Goal: Task Accomplishment & Management: Complete application form

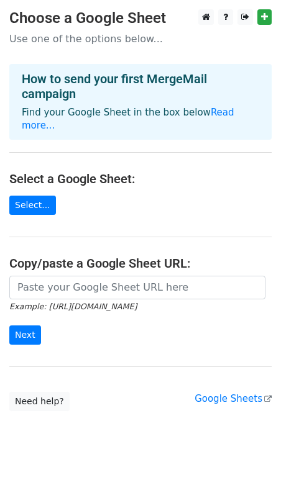
scroll to position [9, 0]
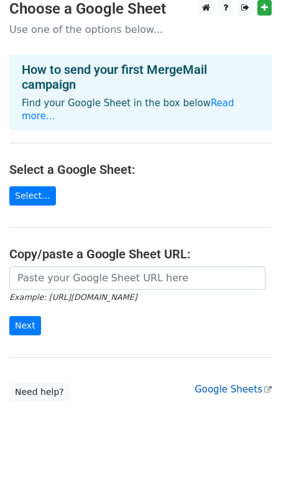
click at [215, 384] on link "Google Sheets" at bounding box center [233, 389] width 77 height 11
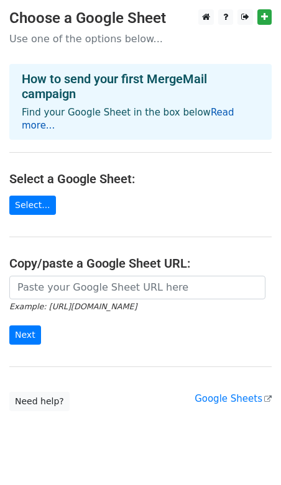
click at [209, 109] on link "Read more..." at bounding box center [128, 119] width 213 height 24
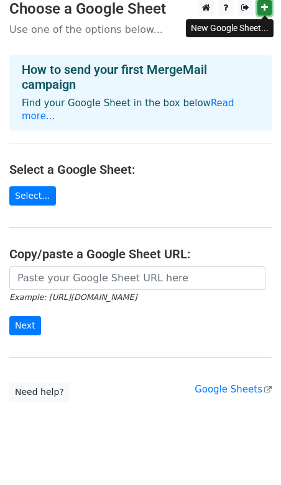
click at [262, 8] on icon at bounding box center [264, 7] width 7 height 9
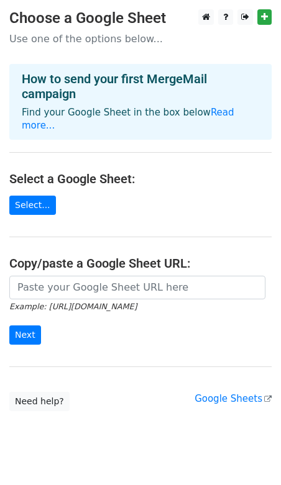
scroll to position [9, 0]
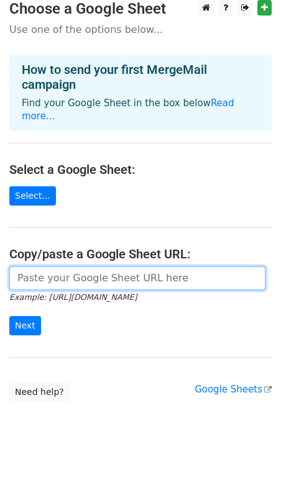
click at [73, 267] on input "url" at bounding box center [137, 279] width 256 height 24
paste input "https://docs.google.com/spreadsheets/d/1RX2iskbSDfaG3PwR6AnqYtNHGqb0Xv6i8JoN1Uw…"
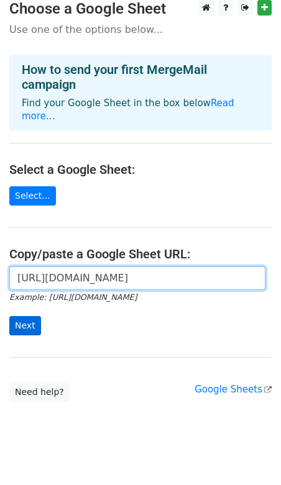
type input "https://docs.google.com/spreadsheets/d/1RX2iskbSDfaG3PwR6AnqYtNHGqb0Xv6i8JoN1Uw…"
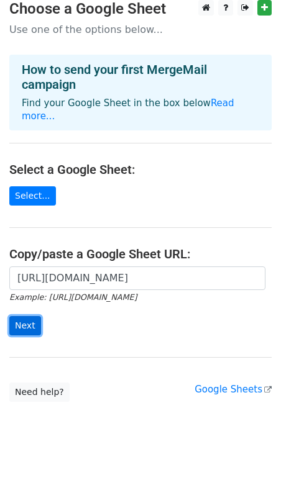
scroll to position [0, 0]
click at [32, 316] on input "Next" at bounding box center [25, 325] width 32 height 19
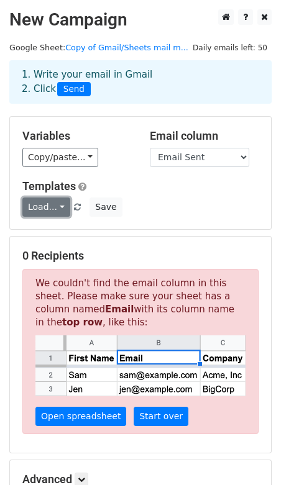
click at [58, 206] on link "Load..." at bounding box center [46, 207] width 48 height 19
click at [68, 228] on h6 "No templates saved" at bounding box center [81, 234] width 116 height 21
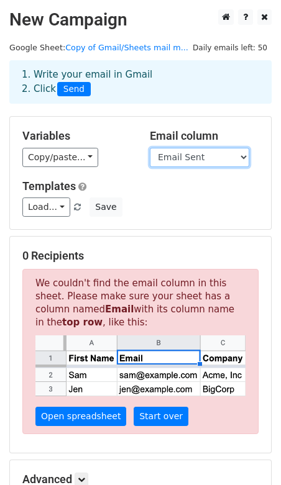
click at [172, 159] on select "First name Last name Recipient Description Discount code Discount amount Email …" at bounding box center [199, 157] width 99 height 19
click at [150, 148] on select "First name Last name Recipient Description Discount code Discount amount Email …" at bounding box center [199, 157] width 99 height 19
click at [183, 159] on select "First name Last name Recipient Description Discount code Discount amount Email …" at bounding box center [199, 157] width 99 height 19
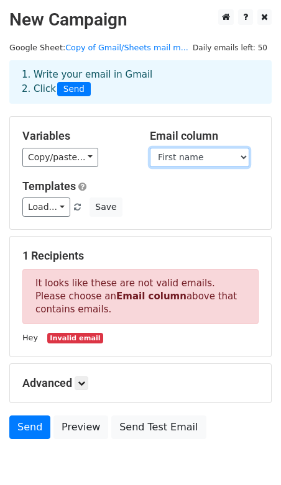
select select "Recipient"
click at [150, 148] on select "First name Last name Recipient Description Discount code Discount amount Email …" at bounding box center [199, 157] width 99 height 19
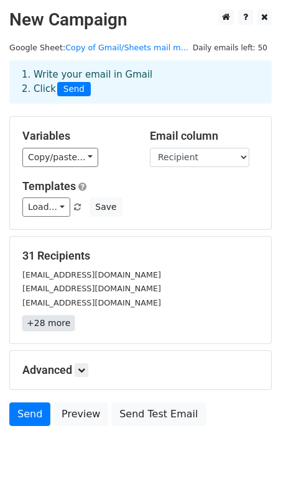
click at [58, 323] on link "+28 more" at bounding box center [48, 324] width 52 height 16
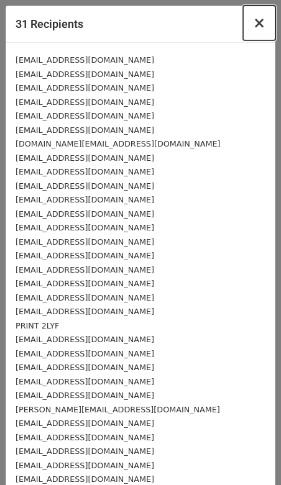
click at [255, 23] on span "×" at bounding box center [259, 22] width 12 height 17
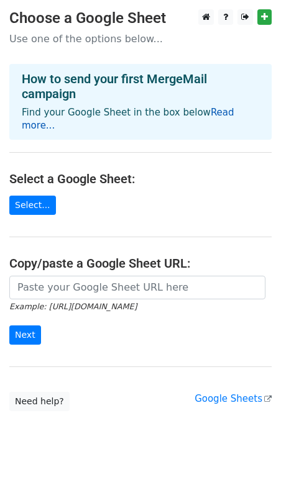
click at [207, 115] on link "Read more..." at bounding box center [128, 119] width 213 height 24
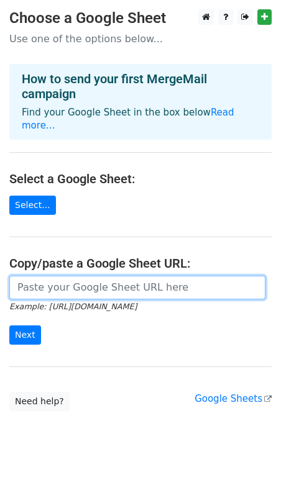
click at [85, 280] on input "url" at bounding box center [137, 288] width 256 height 24
paste input "https://docs.google.com/spreadsheets/d/1RX2iskbSDfaG3PwR6AnqYtNHGqb0Xv6i8JoN1Uw…"
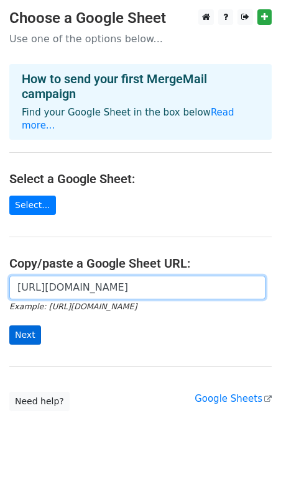
type input "https://docs.google.com/spreadsheets/d/1RX2iskbSDfaG3PwR6AnqYtNHGqb0Xv6i8JoN1Uw…"
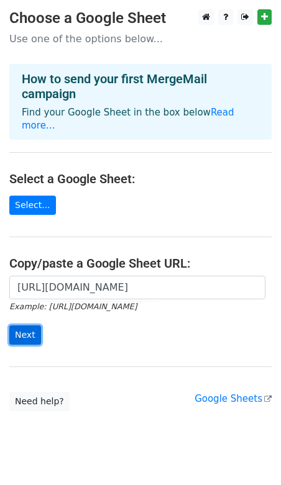
click at [30, 326] on input "Next" at bounding box center [25, 335] width 32 height 19
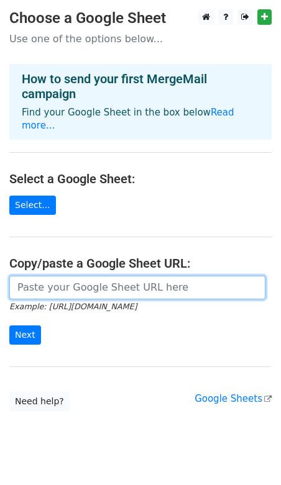
click at [54, 276] on input "url" at bounding box center [137, 288] width 256 height 24
paste input "https://docs.google.com/spreadsheets/d/1RX2iskbSDfaG3PwR6AnqYtNHGqb0Xv6i8JoN1Uw…"
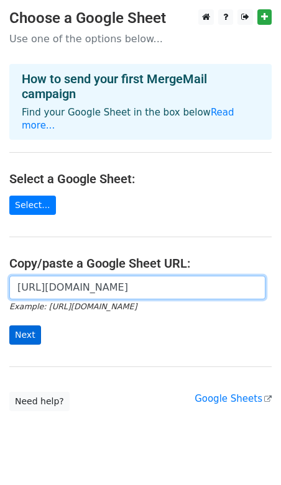
type input "https://docs.google.com/spreadsheets/d/1RX2iskbSDfaG3PwR6AnqYtNHGqb0Xv6i8JoN1Uw…"
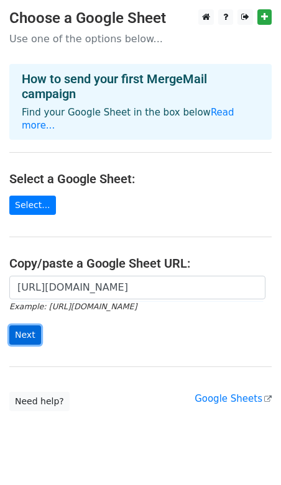
scroll to position [0, 0]
click at [29, 326] on input "Next" at bounding box center [25, 335] width 32 height 19
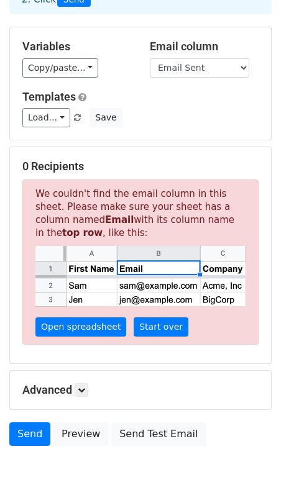
scroll to position [152, 0]
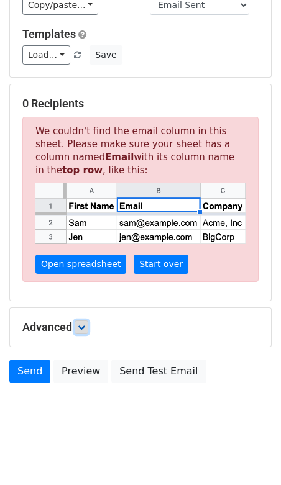
click at [83, 329] on link at bounding box center [82, 328] width 14 height 14
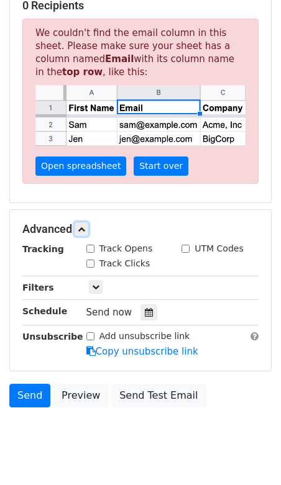
scroll to position [273, 0]
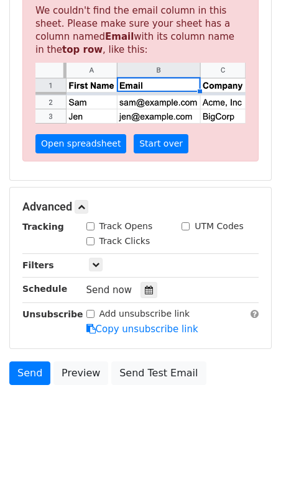
click at [88, 224] on input "Track Opens" at bounding box center [90, 227] width 8 height 8
checkbox input "true"
click at [90, 237] on input "Track Clicks" at bounding box center [90, 241] width 8 height 8
checkbox input "true"
click at [185, 223] on input "UTM Codes" at bounding box center [186, 227] width 8 height 8
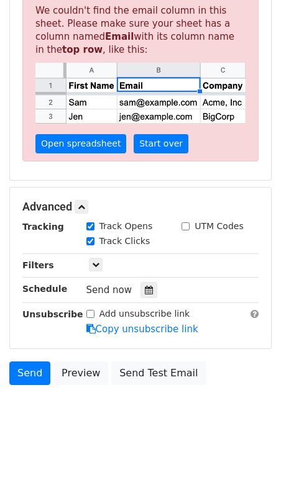
checkbox input "true"
click at [93, 263] on icon at bounding box center [95, 264] width 7 height 7
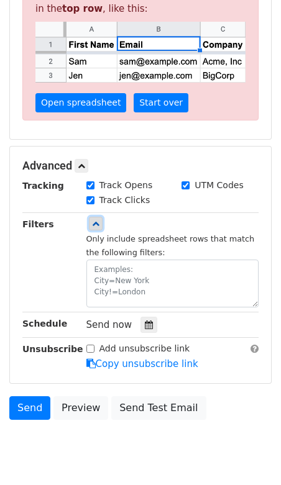
scroll to position [316, 0]
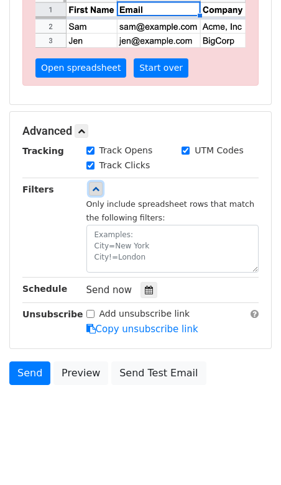
click at [93, 185] on icon at bounding box center [95, 188] width 7 height 7
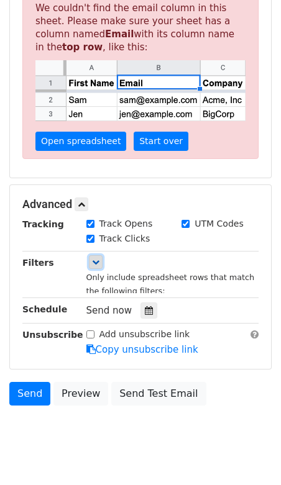
scroll to position [273, 0]
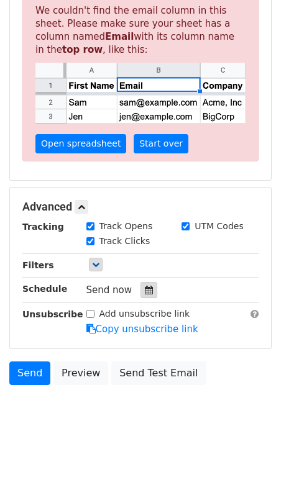
click at [145, 286] on icon at bounding box center [149, 290] width 8 height 9
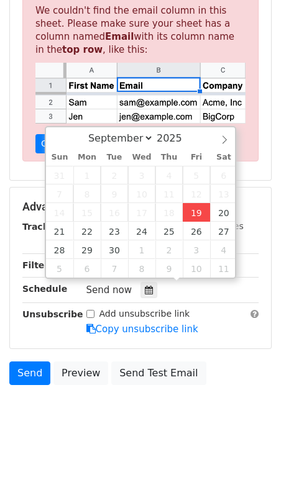
type input "2025-09-19 12:01"
type input "01"
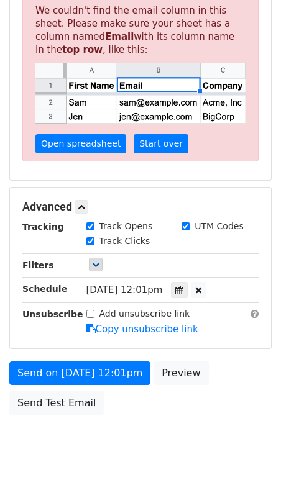
click at [246, 287] on div "Fri, Sep 19, 12:01pm 2025-09-19 12:01" at bounding box center [172, 290] width 191 height 17
click at [161, 285] on span "Fri, Sep 19, 12:01pm" at bounding box center [124, 290] width 76 height 11
click at [202, 286] on icon at bounding box center [198, 290] width 7 height 9
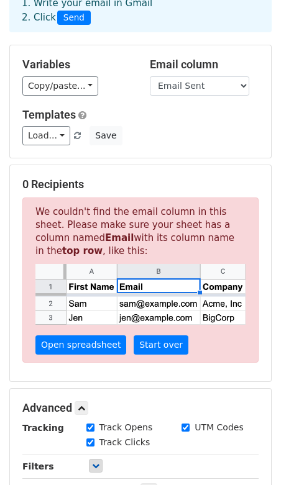
scroll to position [68, 0]
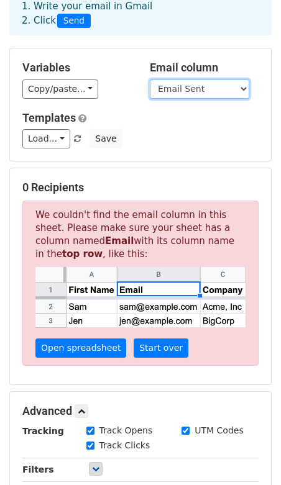
click at [183, 86] on select "First name Last name Recipient Company Discount code Discount amount Email Sent" at bounding box center [199, 89] width 99 height 19
select select "Recipient"
click at [150, 80] on select "First name Last name Recipient Company Discount code Discount amount Email Sent" at bounding box center [199, 89] width 99 height 19
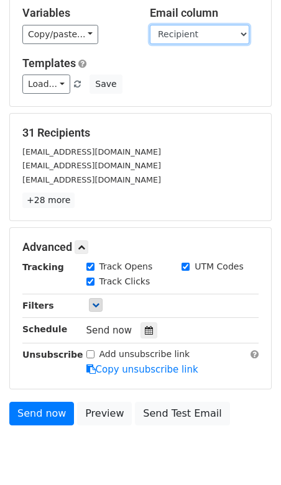
scroll to position [163, 0]
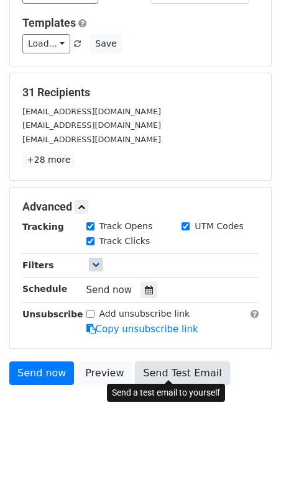
click at [158, 367] on link "Send Test Email" at bounding box center [182, 374] width 94 height 24
click at [149, 367] on link "Send Test Email" at bounding box center [182, 374] width 94 height 24
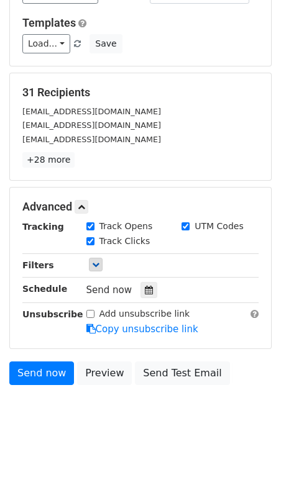
click at [136, 426] on body "New Campaign Daily emails left: 50 Google Sheet: Campaign 1 1. Write your email…" at bounding box center [140, 143] width 281 height 595
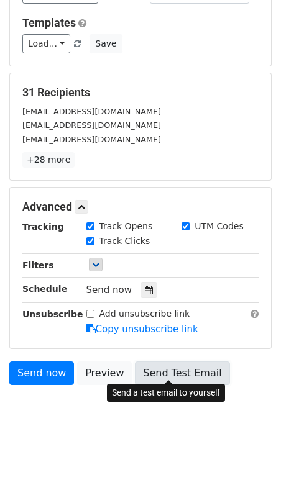
click at [162, 366] on link "Send Test Email" at bounding box center [182, 374] width 94 height 24
click at [170, 369] on link "Send Test Email" at bounding box center [182, 374] width 94 height 24
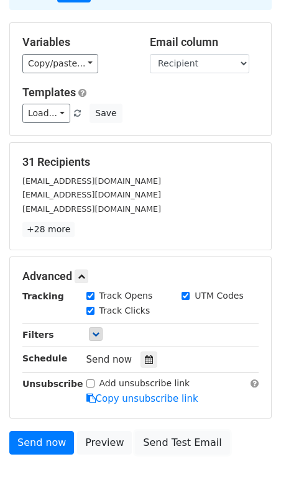
scroll to position [0, 0]
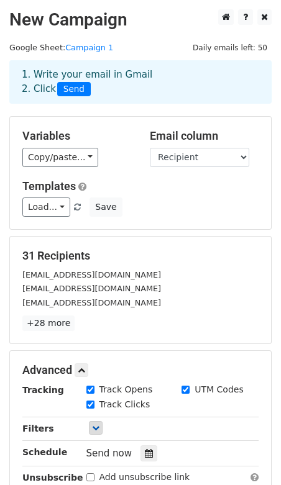
click at [167, 308] on div "31 Recipients labellewellnessspa5@gmail.com rxystudioph@gmail.com integrityaest…" at bounding box center [140, 290] width 236 height 82
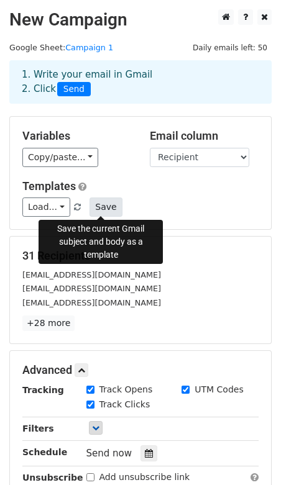
scroll to position [163, 0]
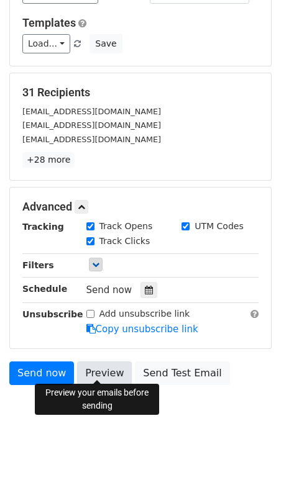
click at [100, 368] on link "Preview" at bounding box center [104, 374] width 55 height 24
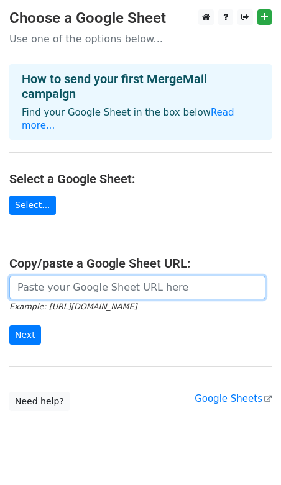
click at [84, 276] on input "url" at bounding box center [137, 288] width 256 height 24
paste input "https://docs.google.com/spreadsheets/d/1RX2iskbSDfaG3PwR6AnqYtNHGqb0Xv6i8JoN1Uw…"
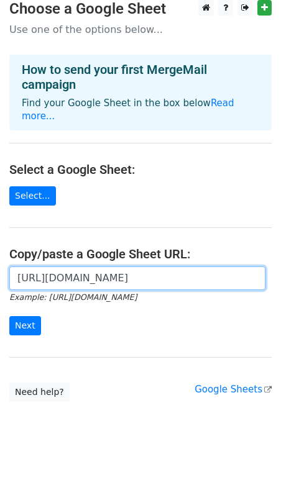
type input "https://docs.google.com/spreadsheets/d/1RX2iskbSDfaG3PwR6AnqYtNHGqb0Xv6i8JoN1Uw…"
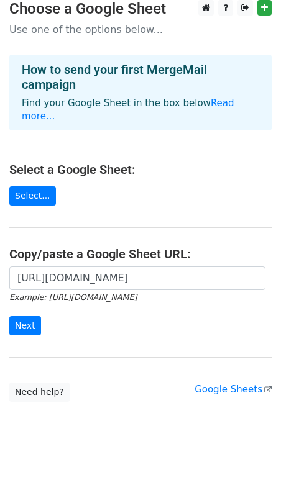
scroll to position [0, 0]
click at [29, 321] on div "https://docs.google.com/spreadsheets/d/1RX2iskbSDfaG3PwR6AnqYtNHGqb0Xv6i8JoN1Uw…" at bounding box center [140, 308] width 281 height 82
click at [29, 318] on input "Next" at bounding box center [25, 325] width 32 height 19
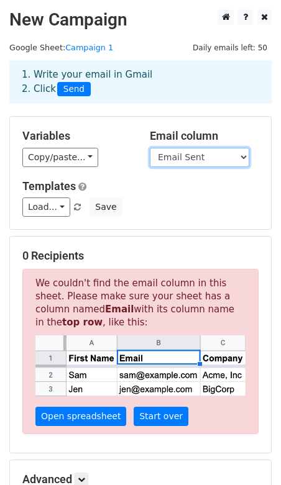
click at [177, 157] on select "First name Last name Recipient Company Discount code Discount amount Email Sent" at bounding box center [199, 157] width 99 height 19
select select "Recipient"
click at [150, 148] on select "First name Last name Recipient Company Discount code Discount amount Email Sent" at bounding box center [199, 157] width 99 height 19
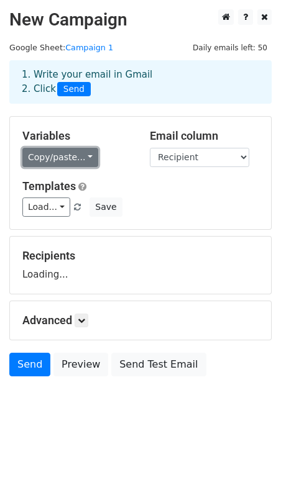
click at [77, 160] on link "Copy/paste..." at bounding box center [60, 157] width 76 height 19
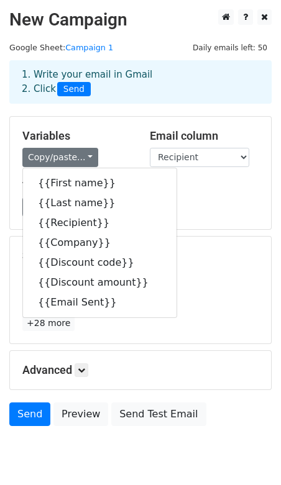
click at [105, 134] on h5 "Variables" at bounding box center [76, 136] width 109 height 14
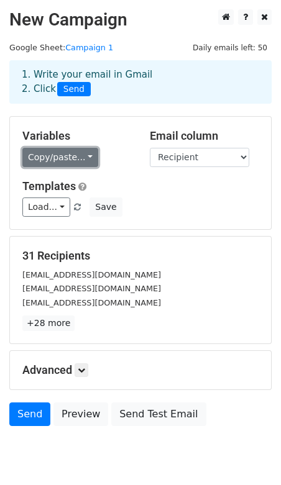
click at [81, 161] on link "Copy/paste..." at bounding box center [60, 157] width 76 height 19
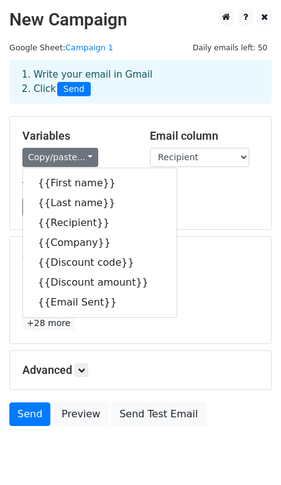
click at [111, 137] on h5 "Variables" at bounding box center [76, 136] width 109 height 14
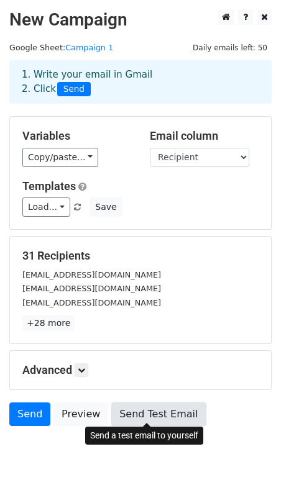
click at [157, 406] on link "Send Test Email" at bounding box center [158, 415] width 94 height 24
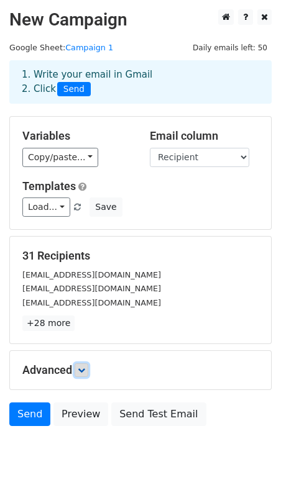
click at [82, 364] on link at bounding box center [82, 371] width 14 height 14
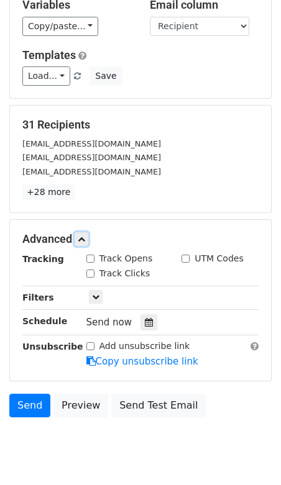
scroll to position [144, 0]
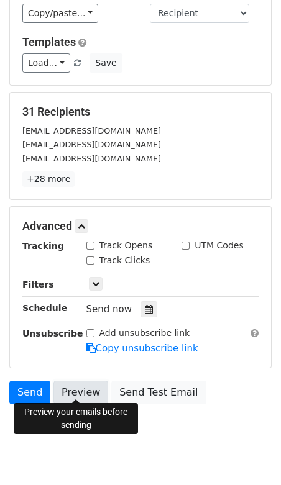
click at [81, 394] on link "Preview" at bounding box center [80, 393] width 55 height 24
